Goal: Navigation & Orientation: Find specific page/section

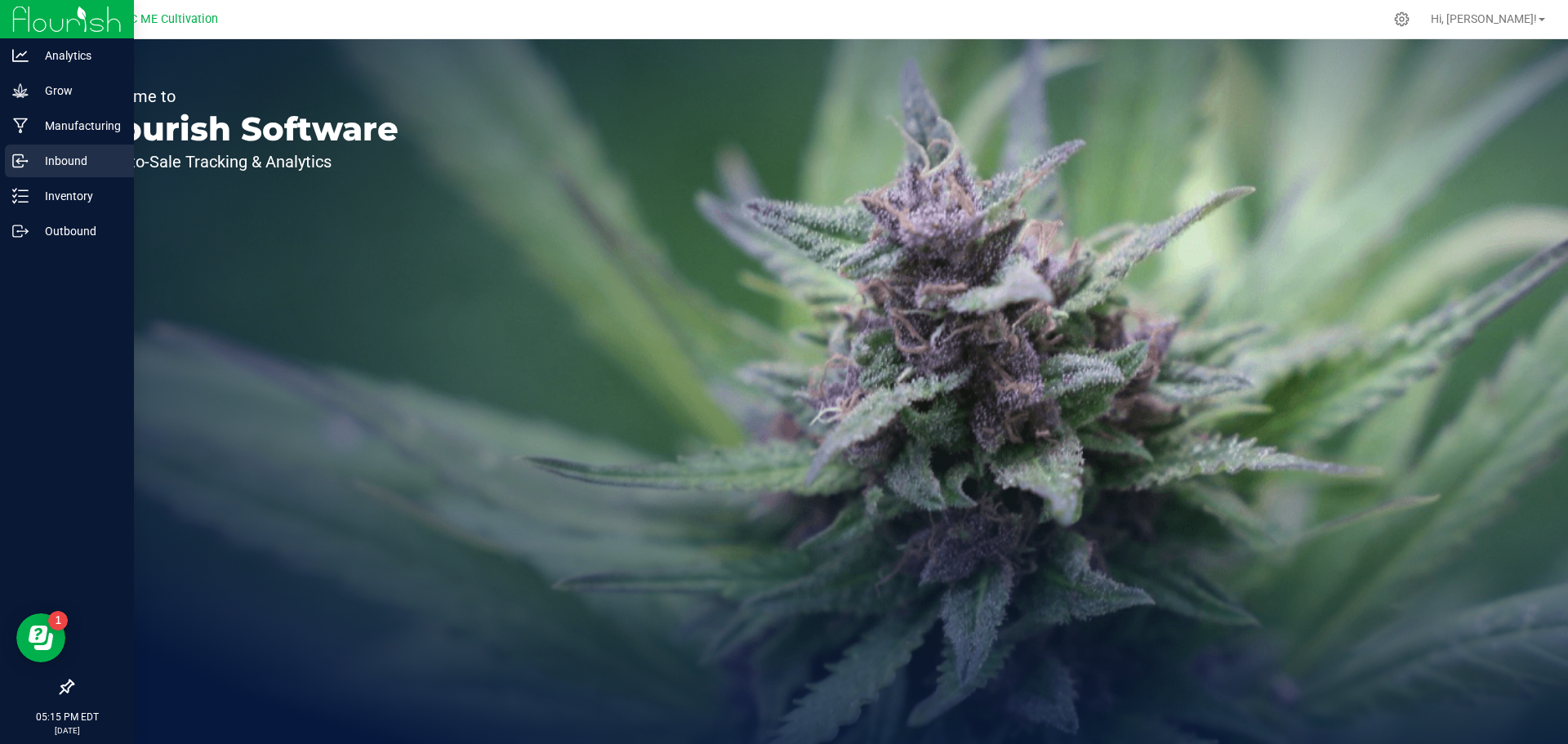
click at [37, 160] on p "Inbound" at bounding box center [78, 161] width 98 height 20
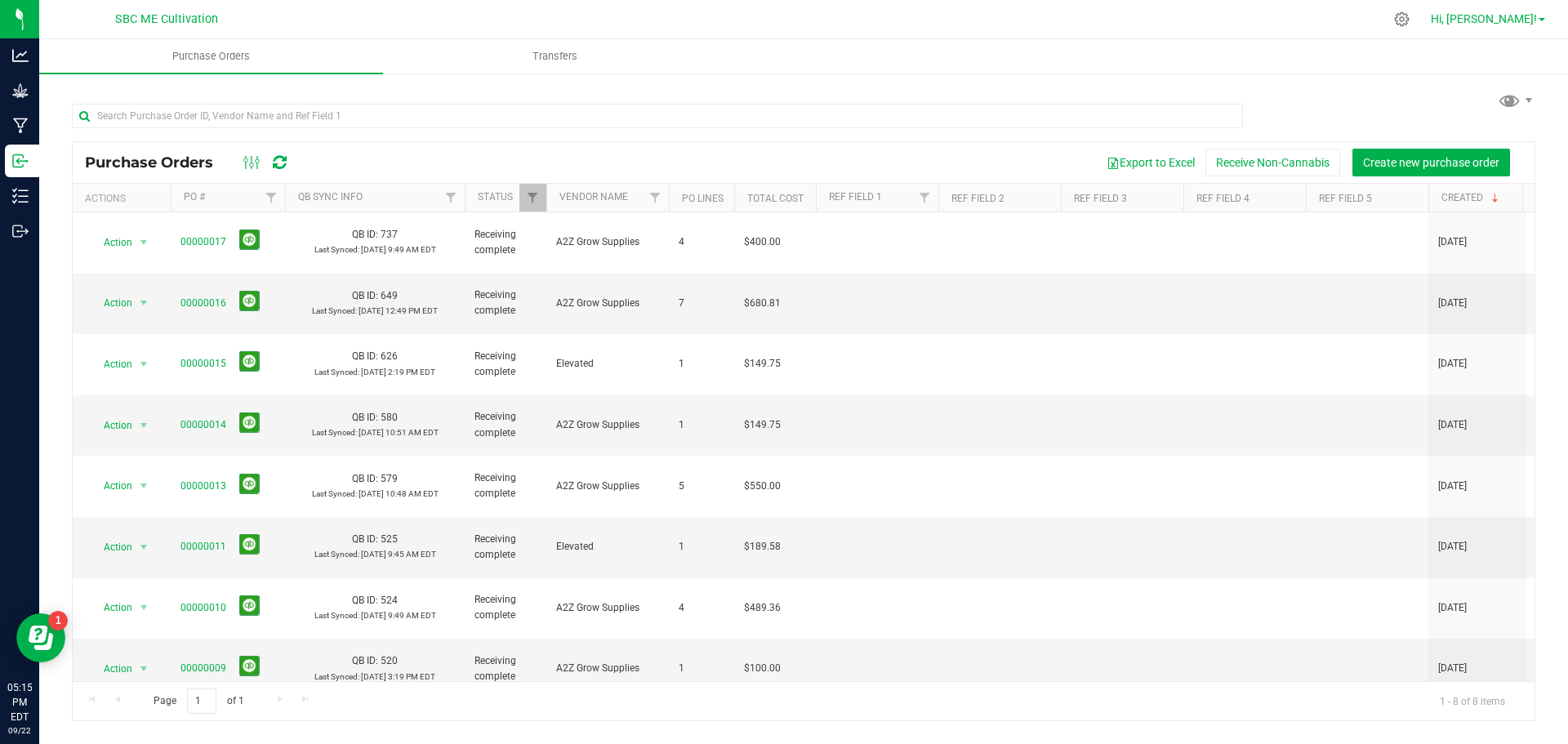
click at [1516, 13] on span "Hi, [PERSON_NAME]!" at bounding box center [1484, 18] width 106 height 13
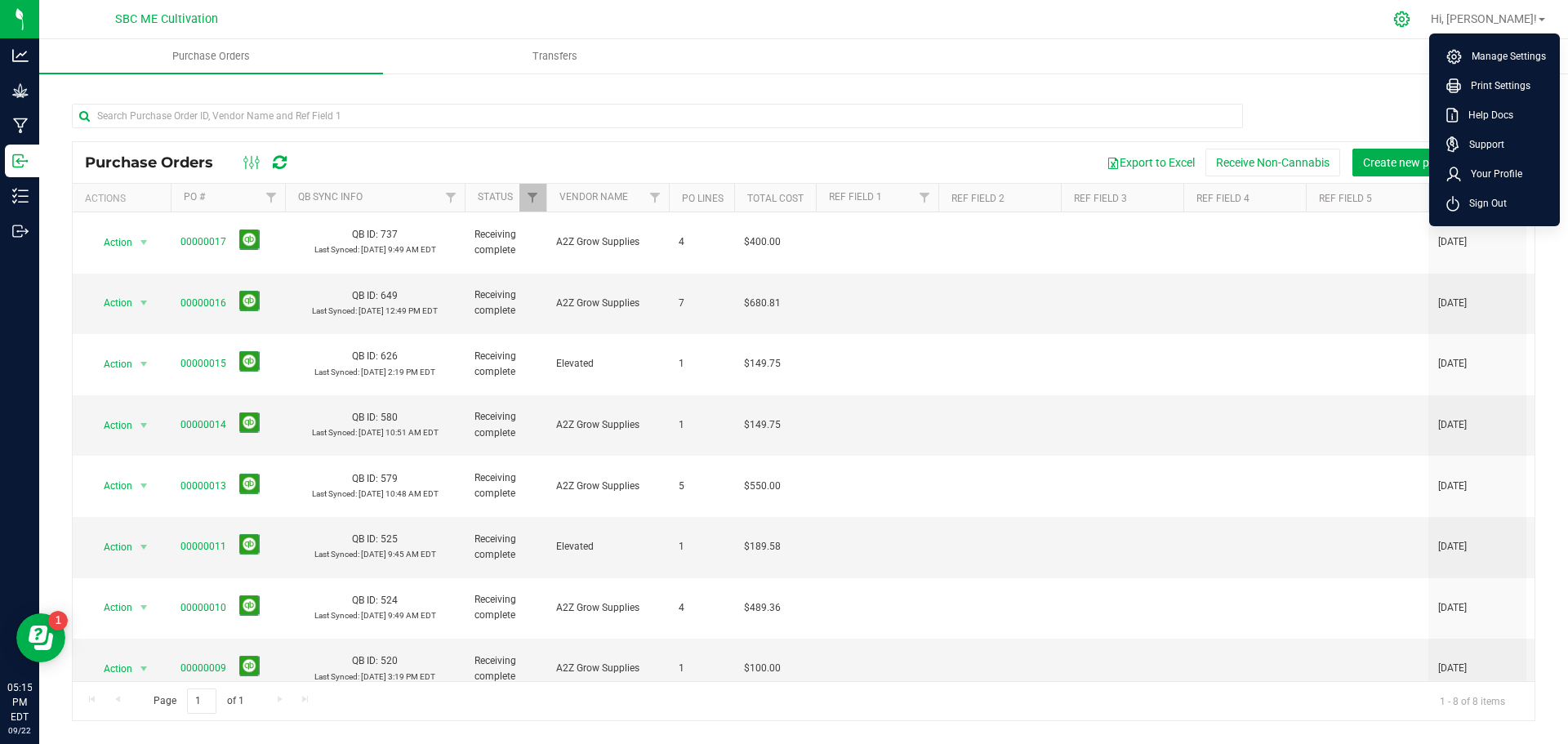
click at [1410, 20] on icon at bounding box center [1401, 19] width 17 height 17
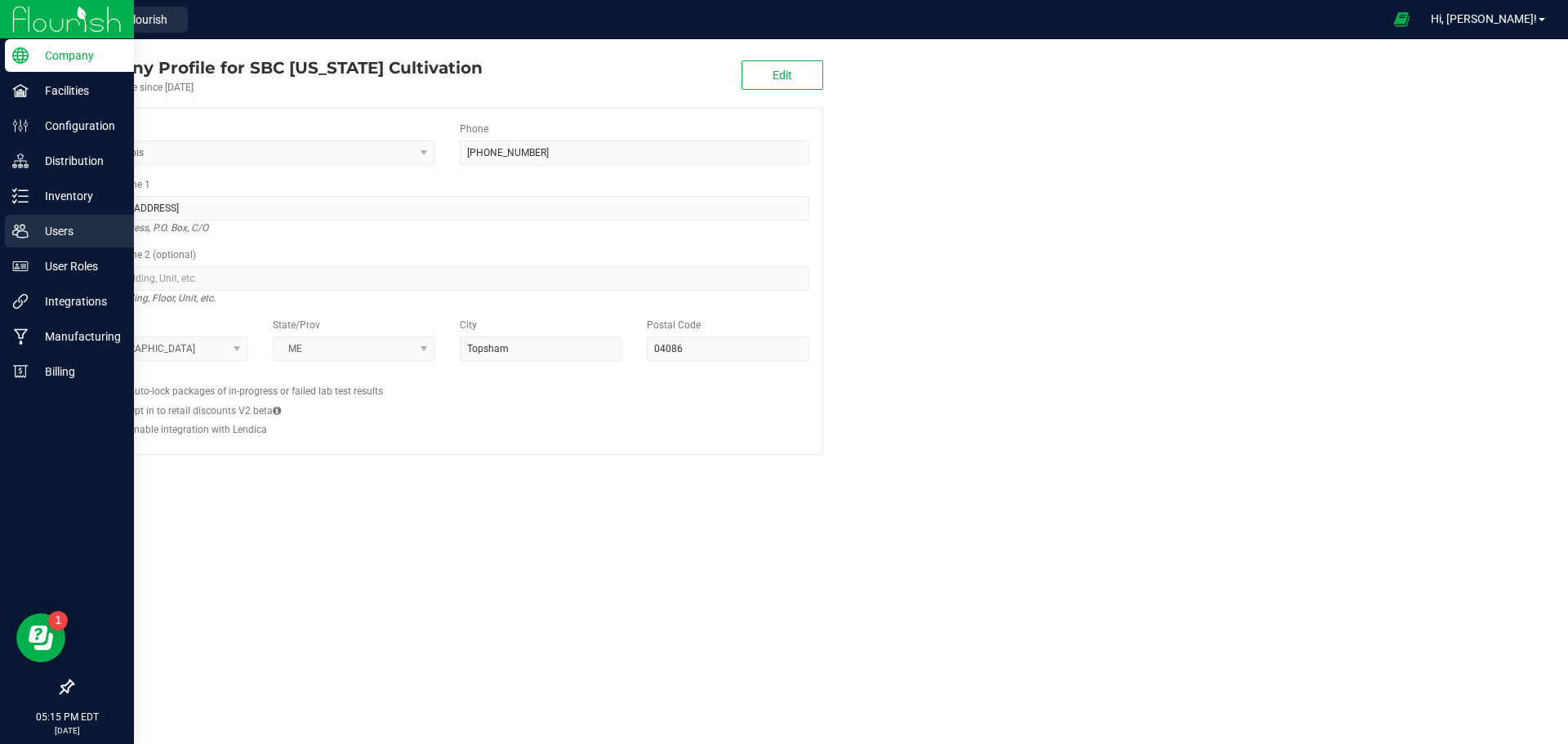
click at [43, 223] on p "Users" at bounding box center [78, 231] width 98 height 20
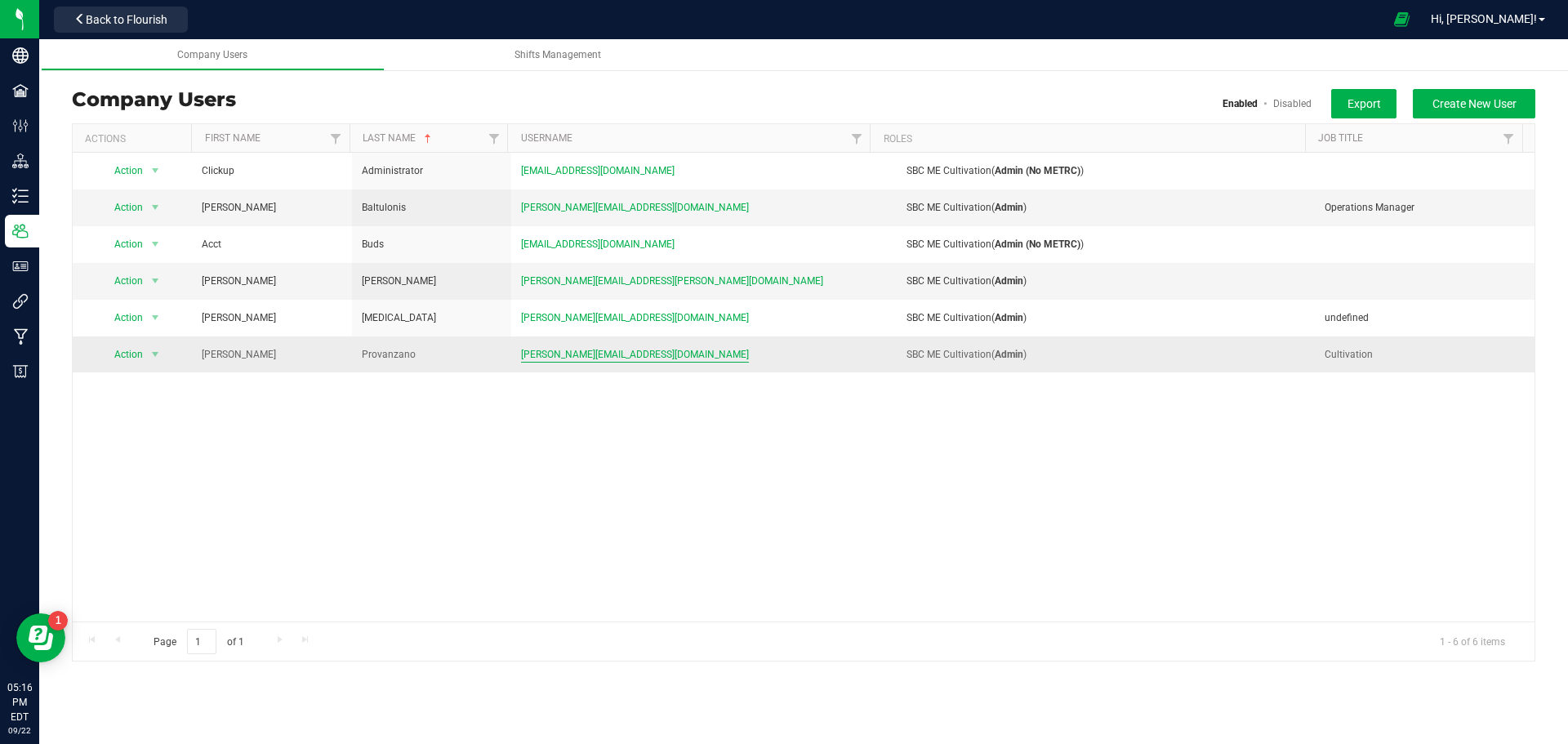
click at [574, 355] on span "[PERSON_NAME][EMAIL_ADDRESS][DOMAIN_NAME]" at bounding box center [635, 354] width 228 height 16
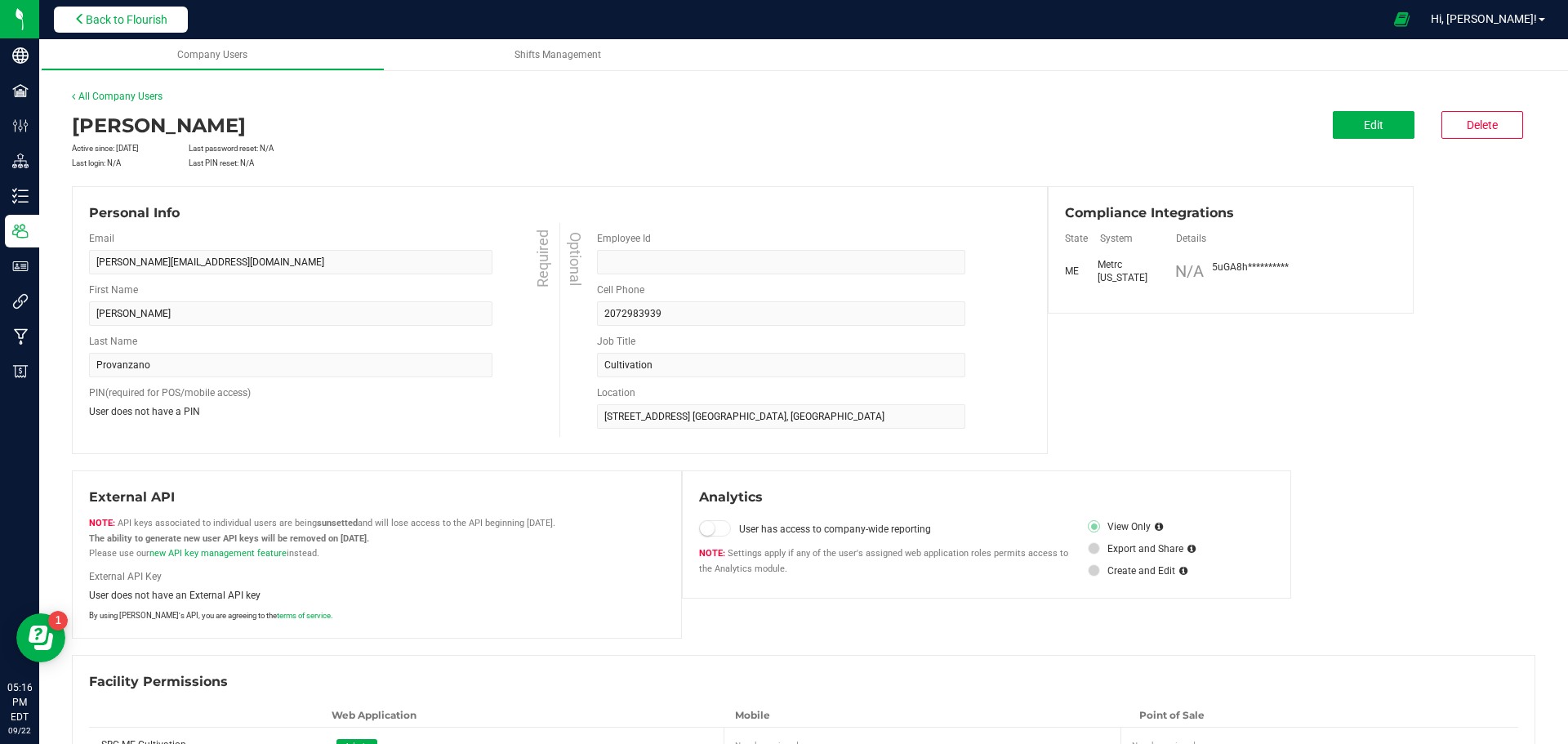
click at [99, 17] on span "Back to Flourish" at bounding box center [126, 19] width 81 height 13
